Goal: Transaction & Acquisition: Subscribe to service/newsletter

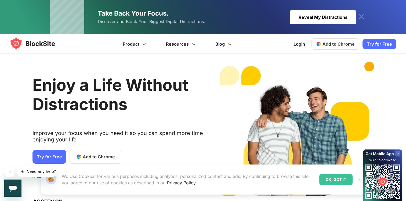
click at [371, 41] on link "Try for Free" at bounding box center [380, 44] width 34 height 11
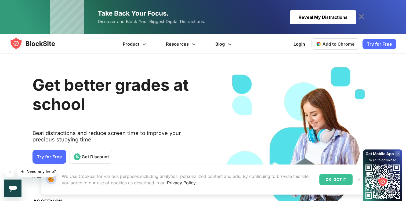
click at [372, 41] on link "Try for Free" at bounding box center [380, 44] width 34 height 11
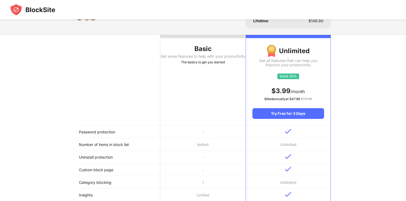
scroll to position [46, 0]
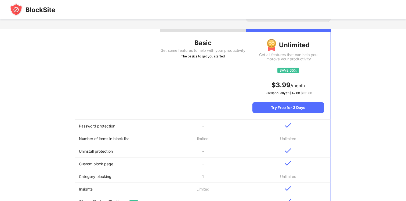
click at [208, 87] on th "Basic Get some features to help with your productivity The basics to get you st…" at bounding box center [202, 74] width 85 height 91
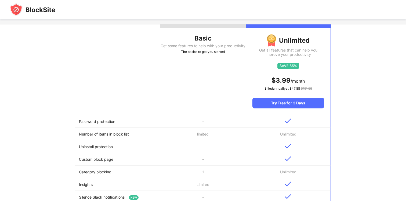
scroll to position [0, 0]
